Goal: Transaction & Acquisition: Download file/media

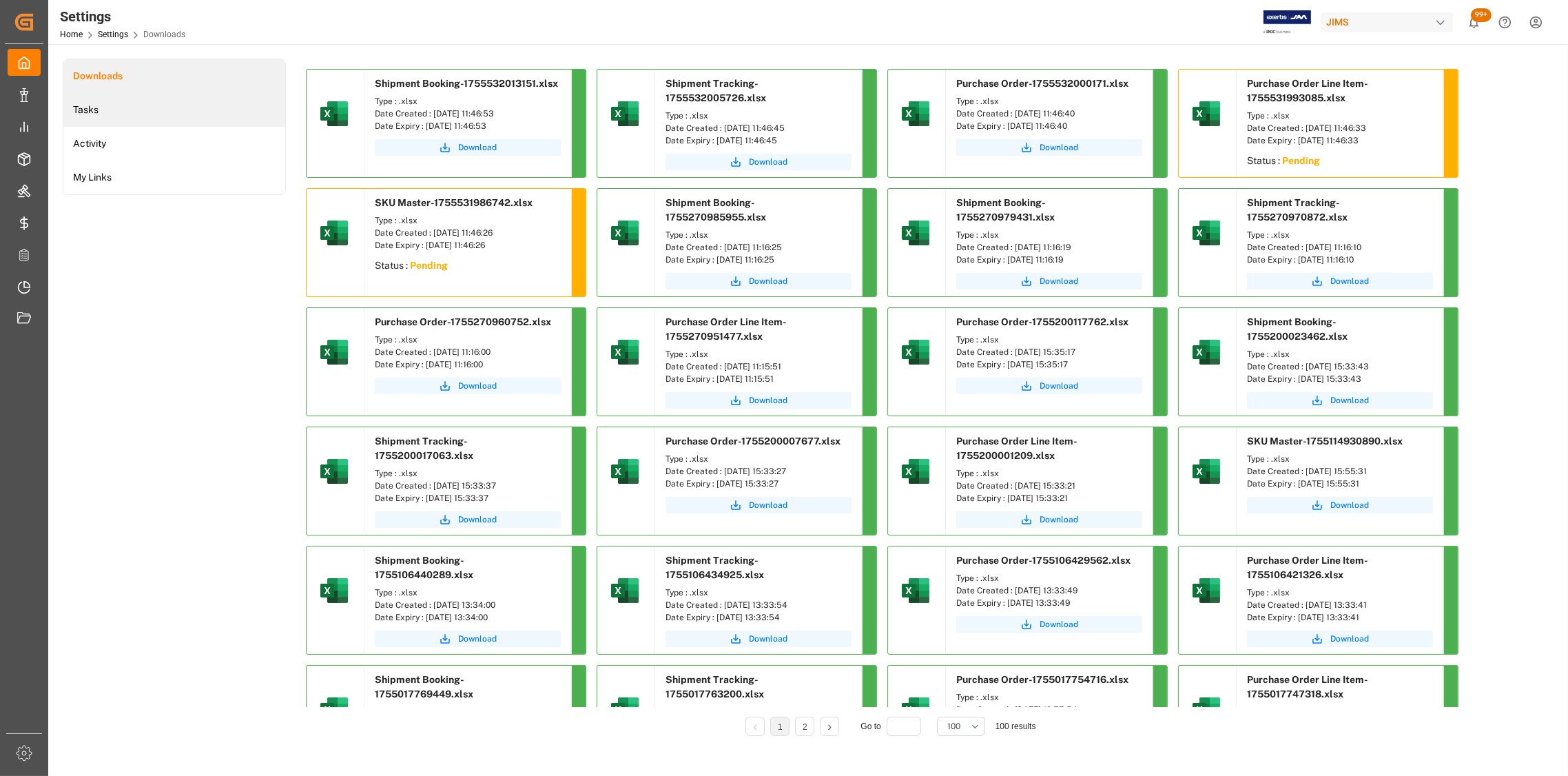
click at [110, 113] on li "Tasks" at bounding box center [174, 110] width 222 height 34
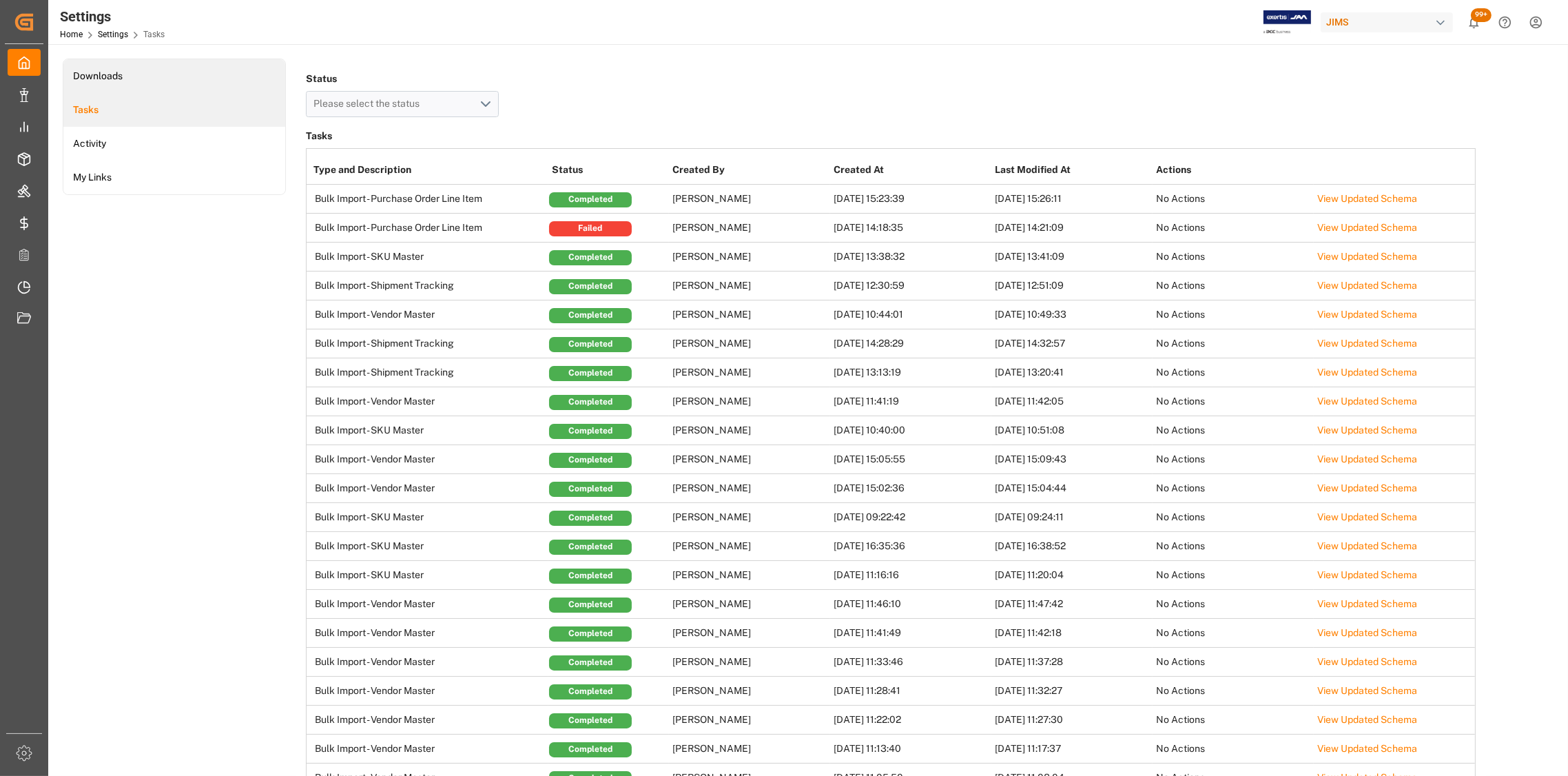
click at [97, 69] on li "Downloads" at bounding box center [174, 76] width 222 height 34
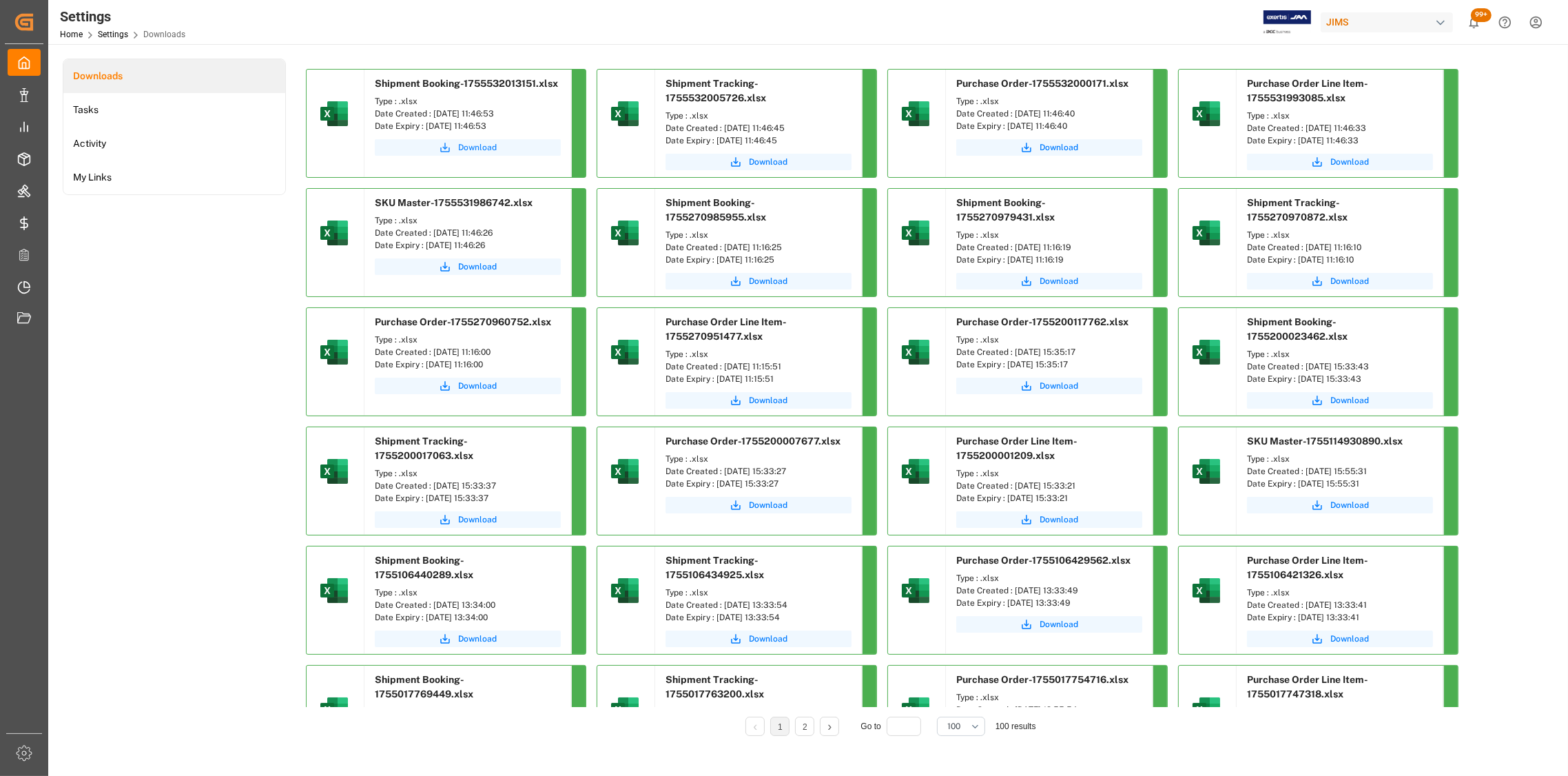
click at [481, 149] on span "Download" at bounding box center [477, 147] width 38 height 13
click at [769, 163] on span "Download" at bounding box center [768, 162] width 38 height 13
click at [1066, 149] on span "Download" at bounding box center [1058, 147] width 38 height 13
drag, startPoint x: 708, startPoint y: 104, endPoint x: 671, endPoint y: 82, distance: 43.0
click at [671, 82] on div "Shipment Tracking-1755532005726.xlsx Type : .xlsx Date Created : [DATE] 11:46:4…" at bounding box center [759, 123] width 207 height 108
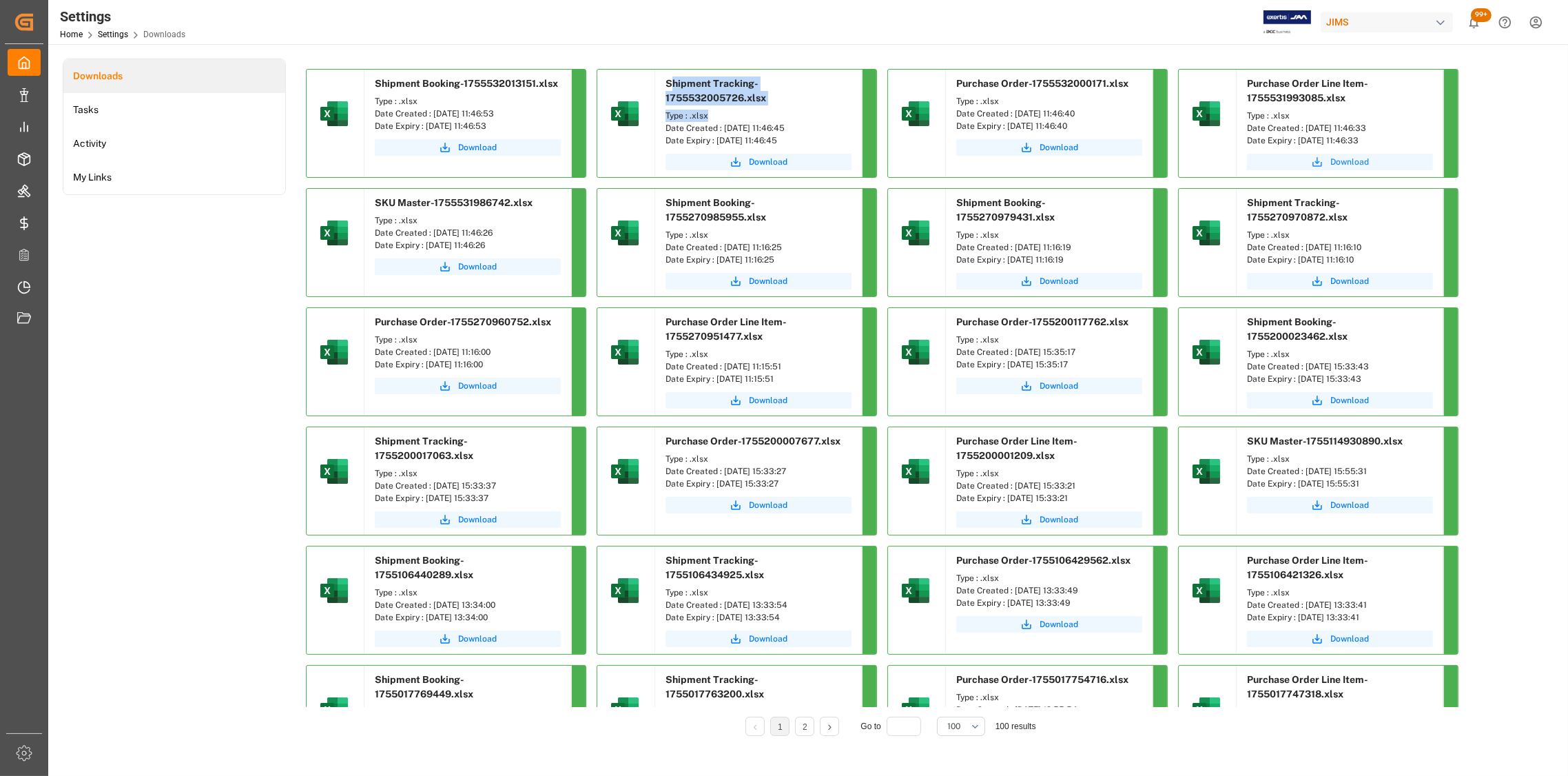
click at [1360, 164] on span "Download" at bounding box center [1349, 162] width 38 height 13
click at [479, 269] on span "Download" at bounding box center [477, 267] width 38 height 13
